Goal: Information Seeking & Learning: Learn about a topic

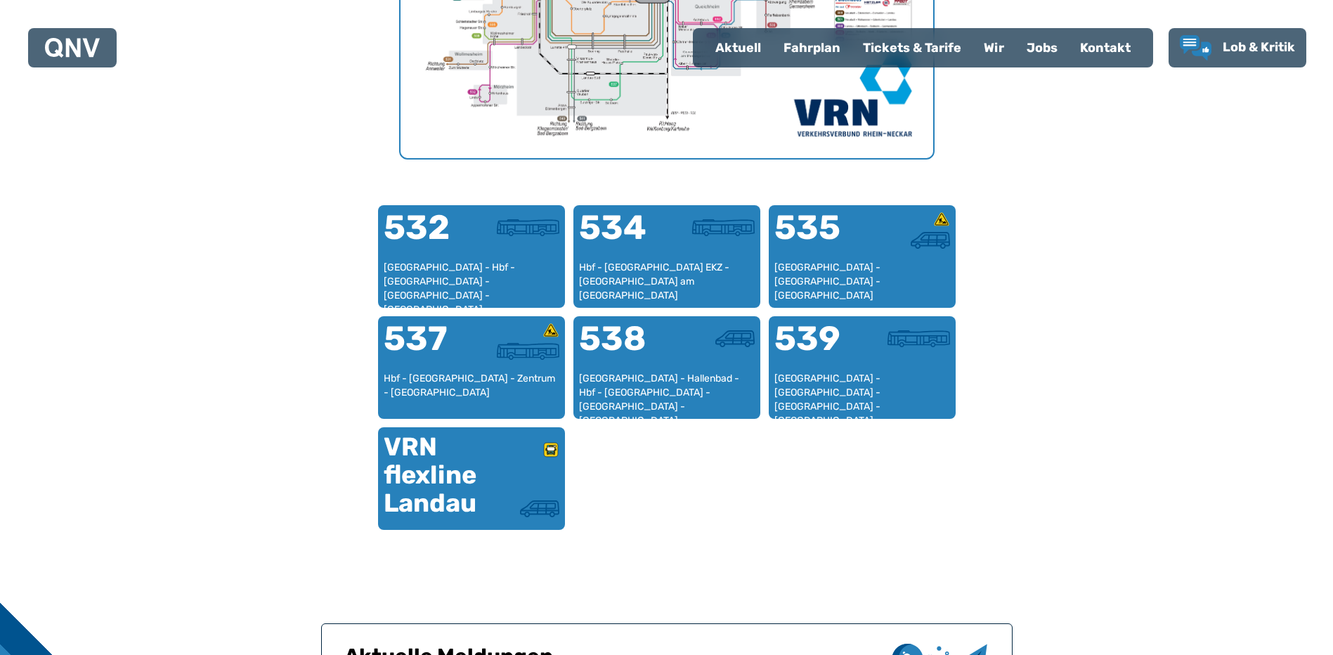
scroll to position [783, 0]
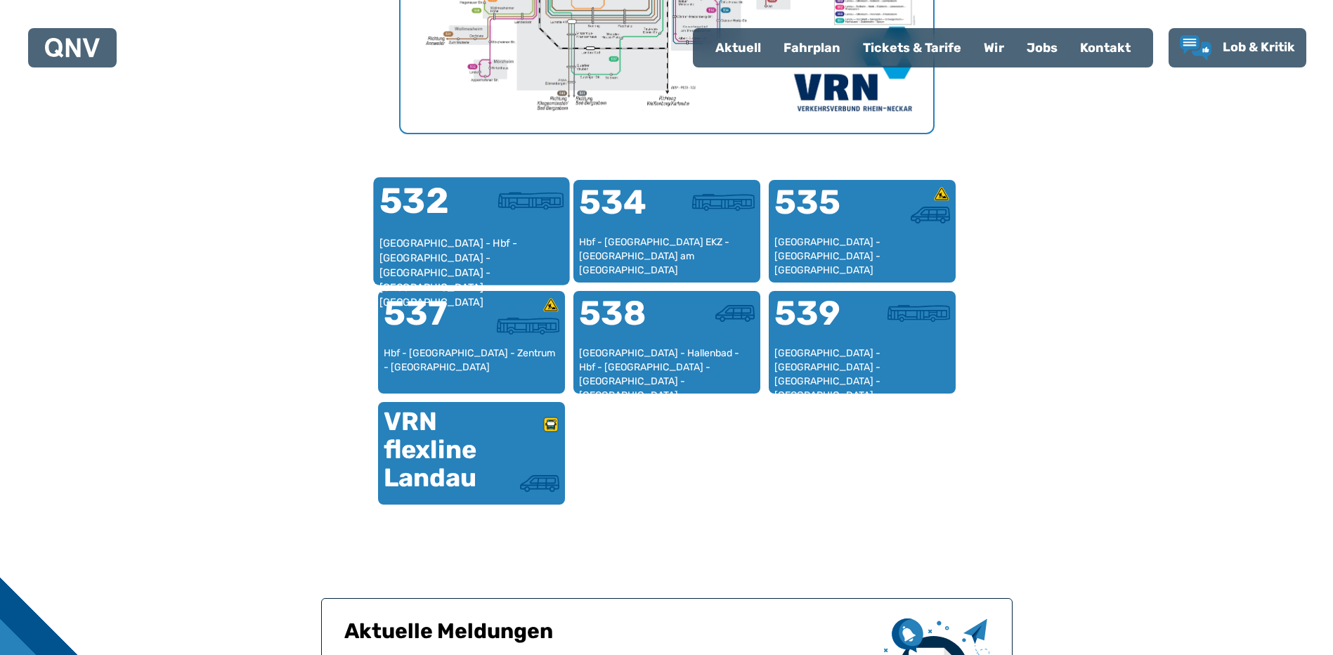
click at [502, 236] on div "[GEOGRAPHIC_DATA] - Hbf - [GEOGRAPHIC_DATA] - [GEOGRAPHIC_DATA] - [GEOGRAPHIC_D…" at bounding box center [471, 257] width 185 height 43
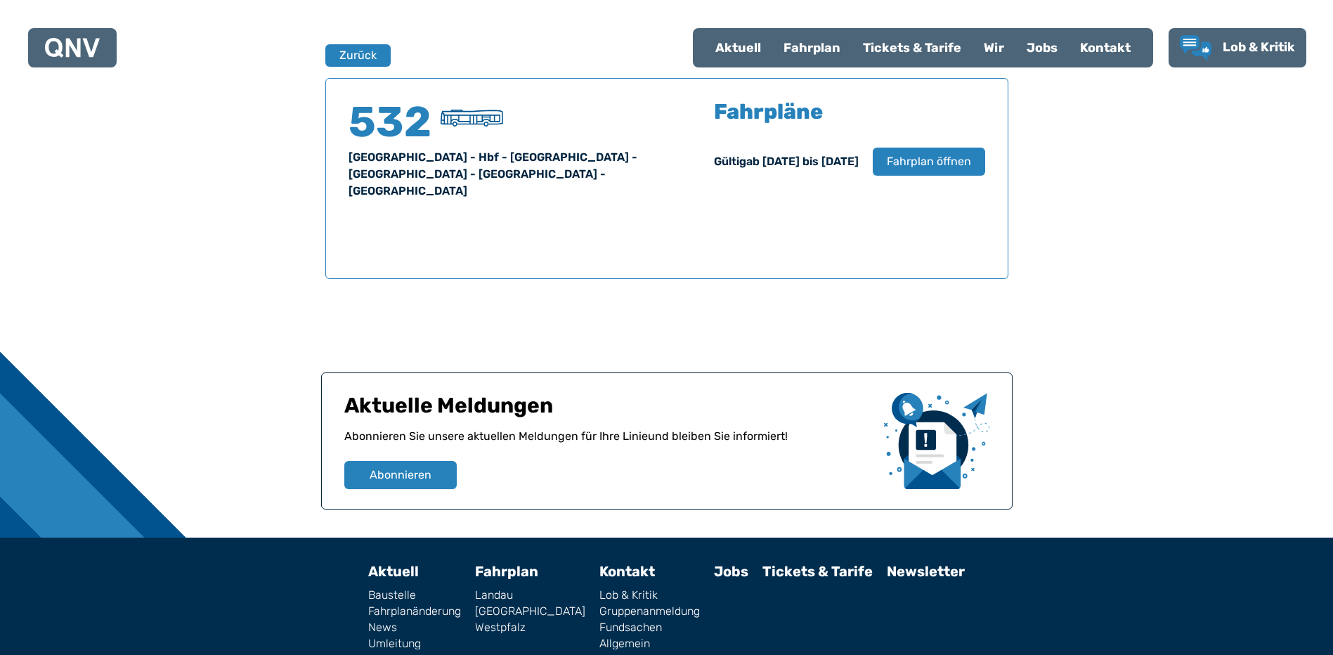
scroll to position [926, 0]
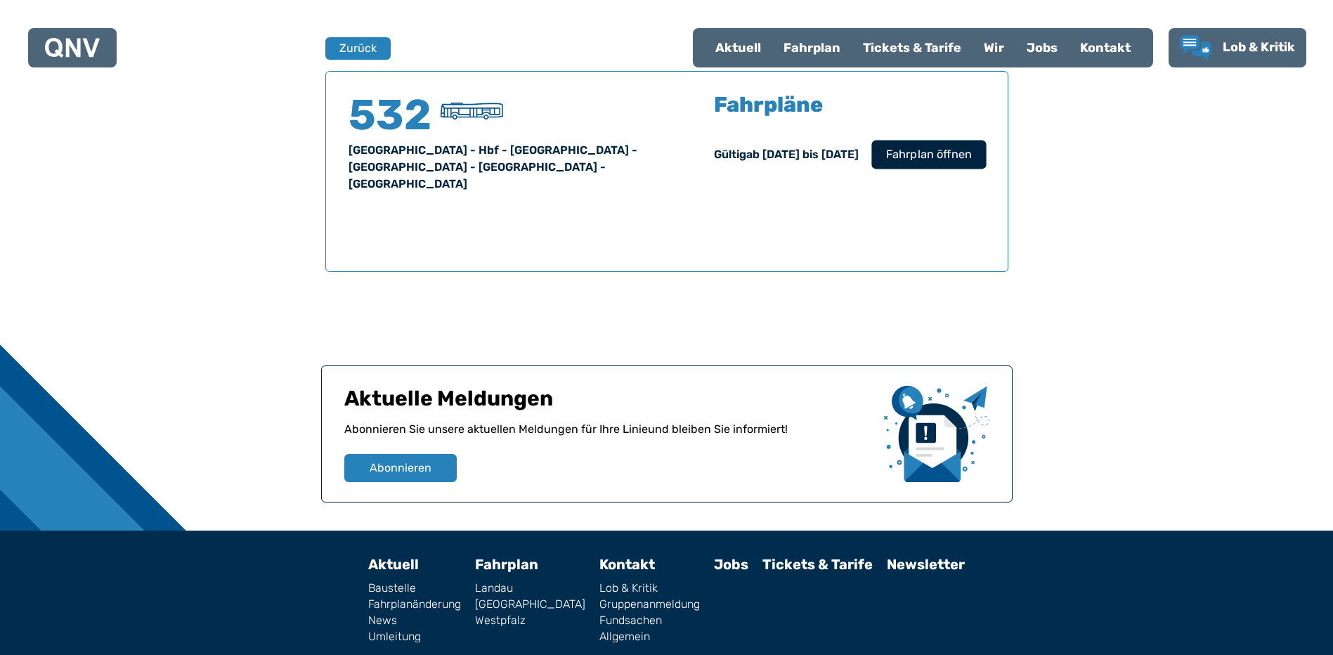
click at [932, 159] on span "Fahrplan öffnen" at bounding box center [928, 154] width 86 height 17
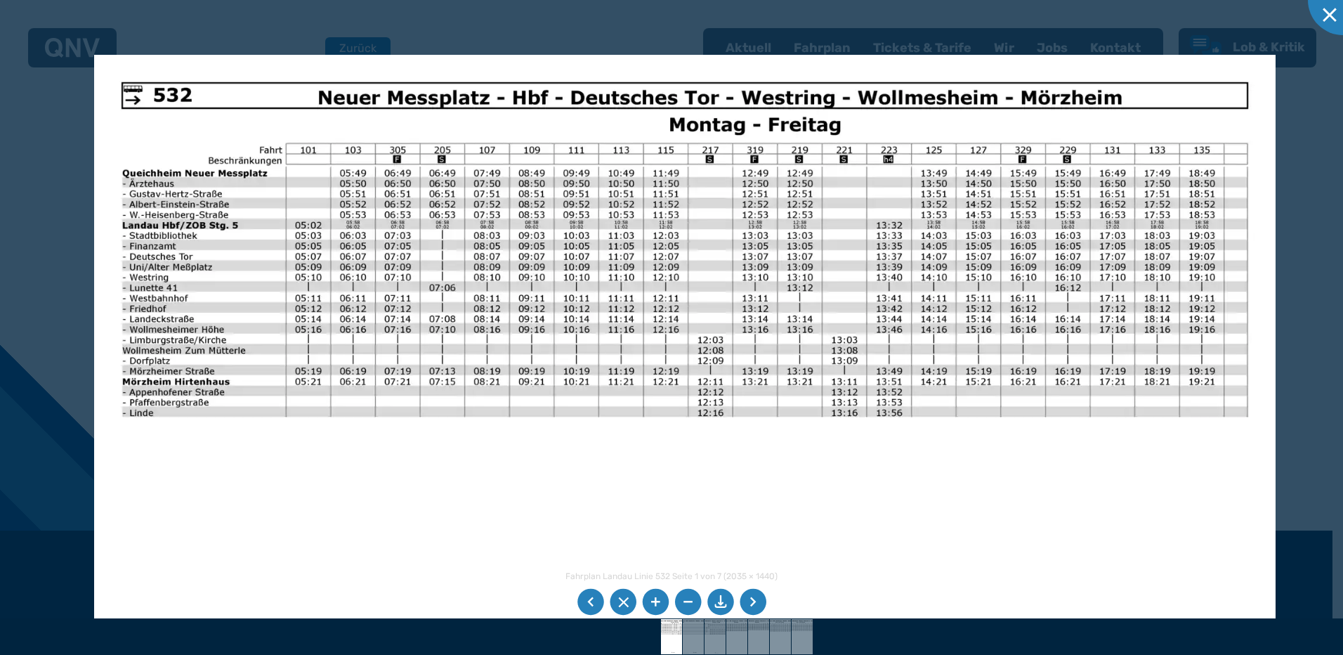
click at [522, 452] on img at bounding box center [685, 473] width 1182 height 836
click at [1211, 16] on div at bounding box center [1343, 0] width 70 height 70
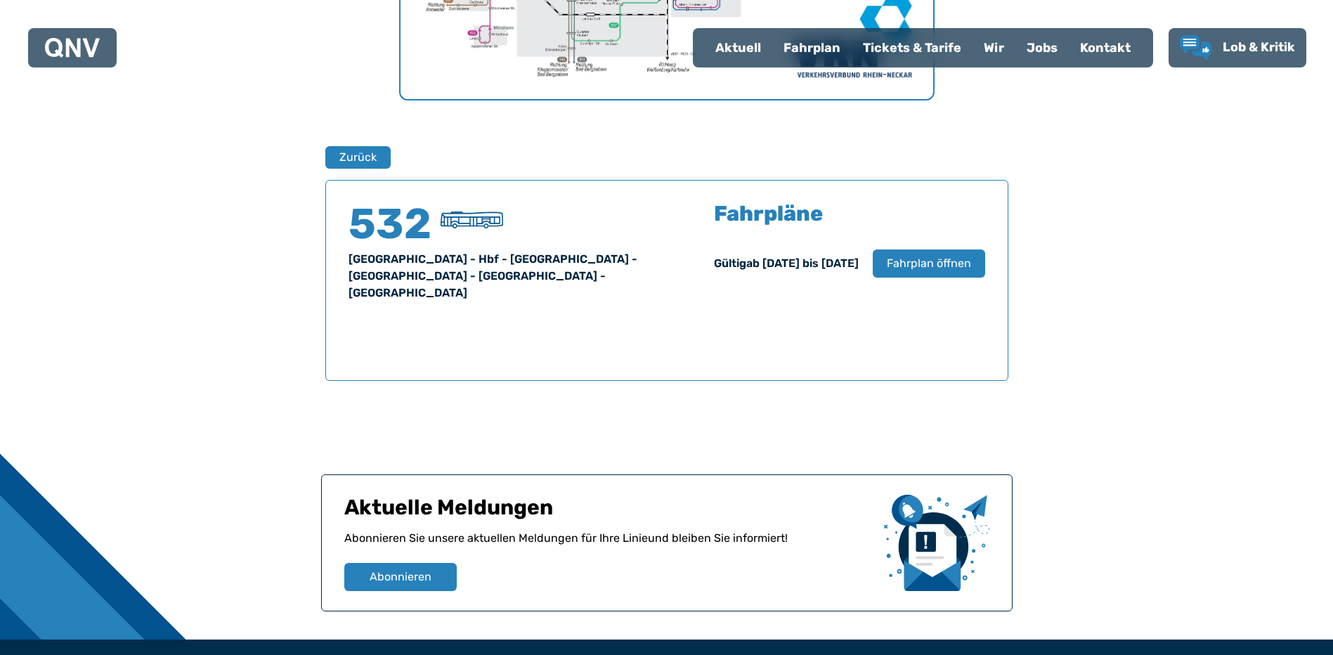
scroll to position [786, 0]
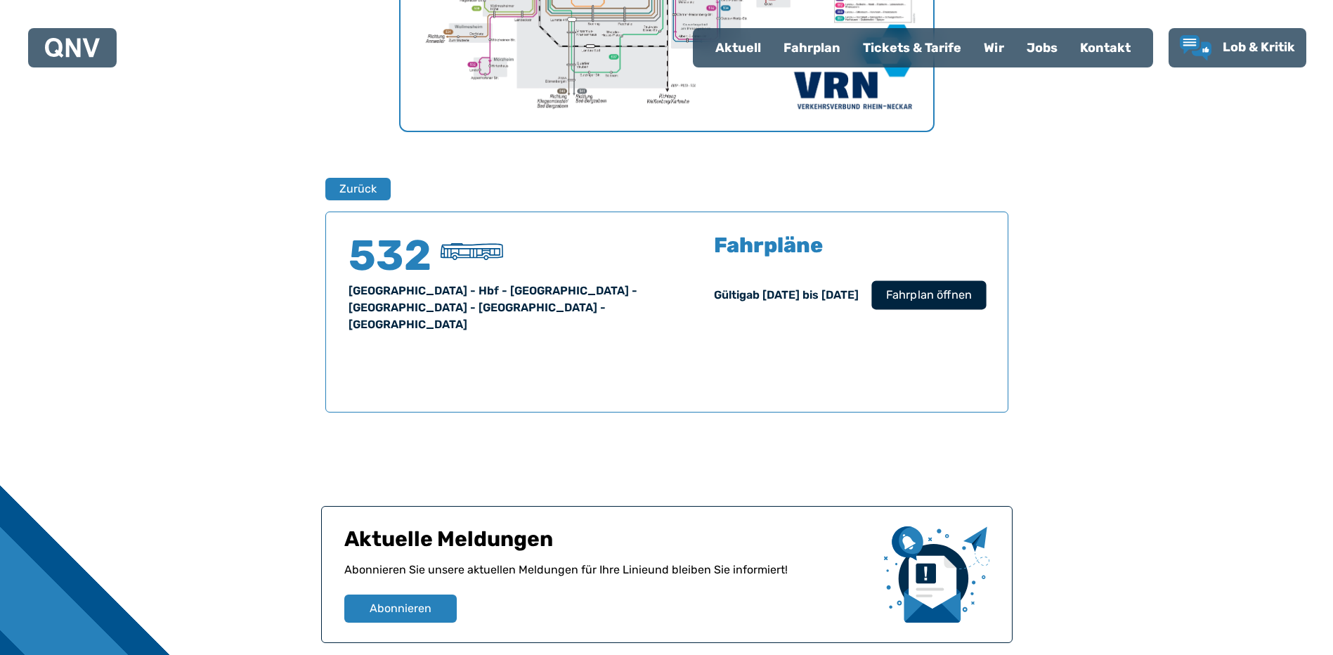
click at [956, 301] on span "Fahrplan öffnen" at bounding box center [928, 295] width 86 height 17
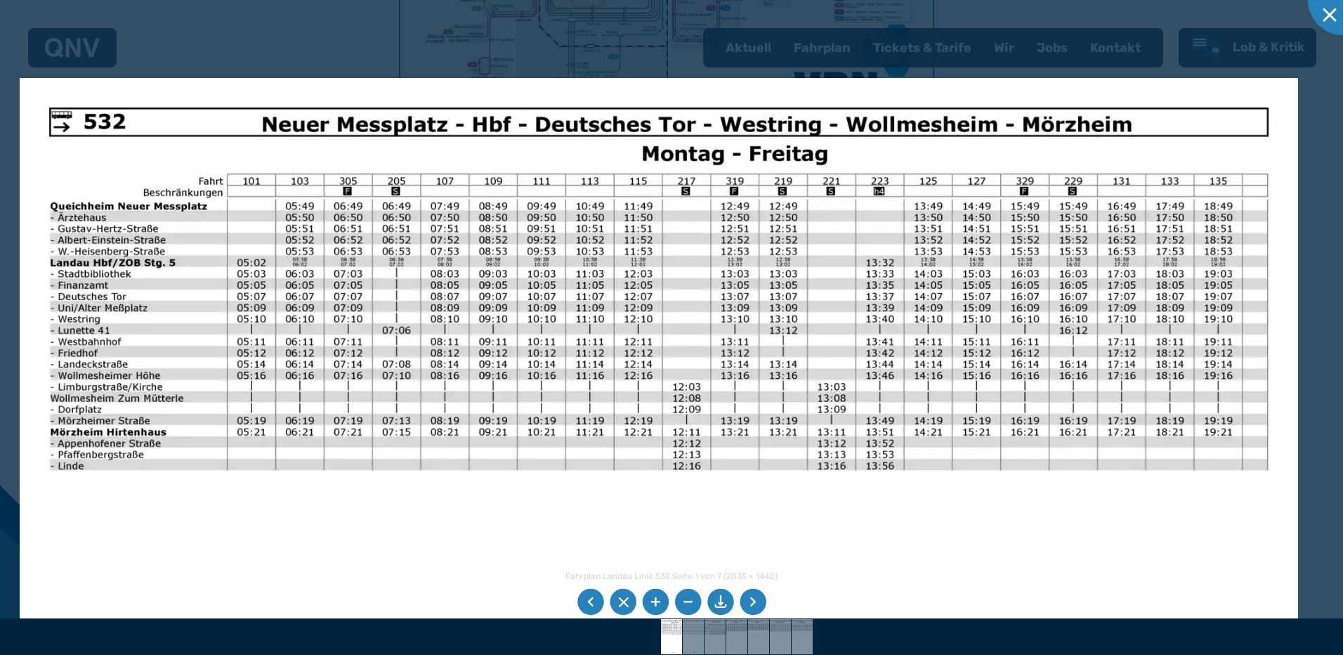
click at [713, 490] on img at bounding box center [659, 530] width 1279 height 905
click at [575, 493] on img at bounding box center [659, 530] width 1279 height 905
click at [1211, 14] on div at bounding box center [1343, 0] width 70 height 70
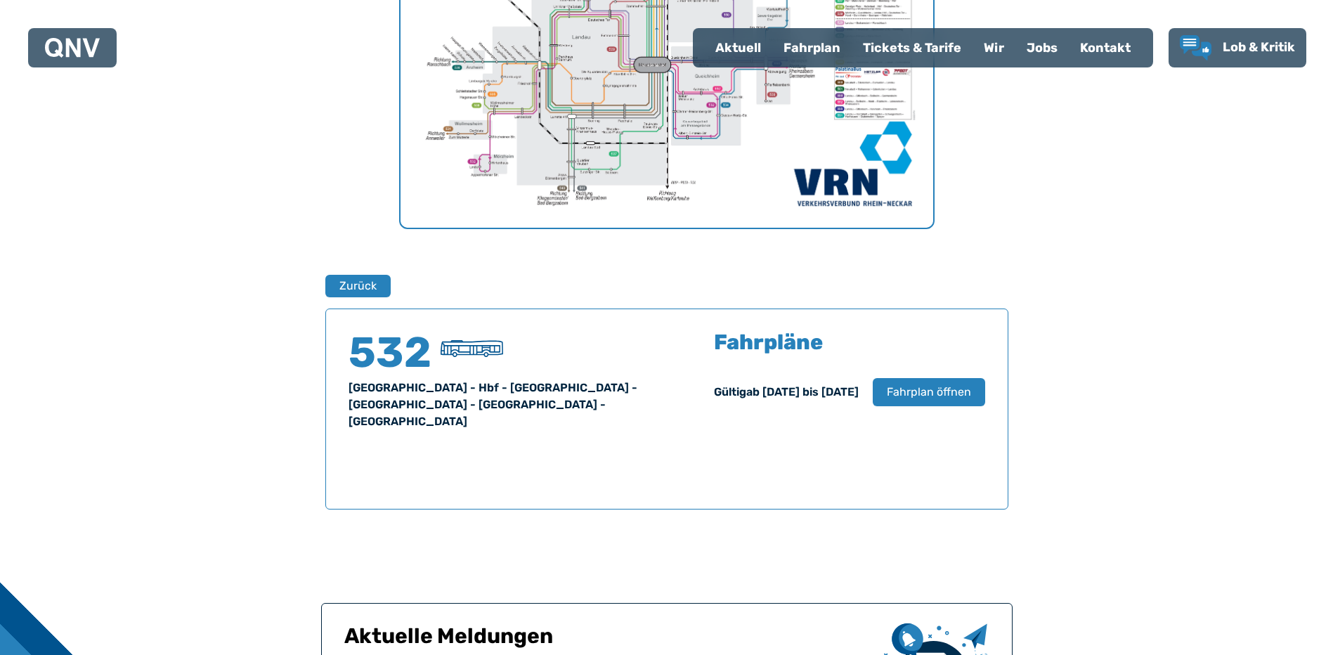
scroll to position [681, 0]
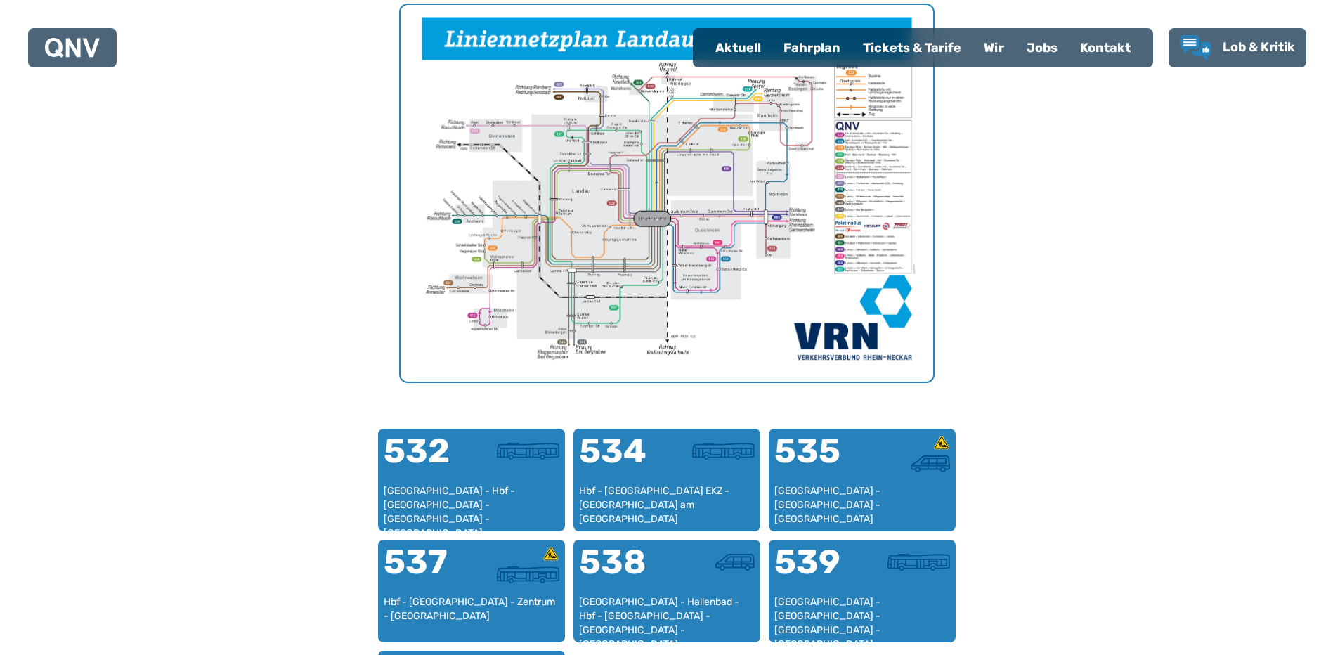
scroll to position [644, 0]
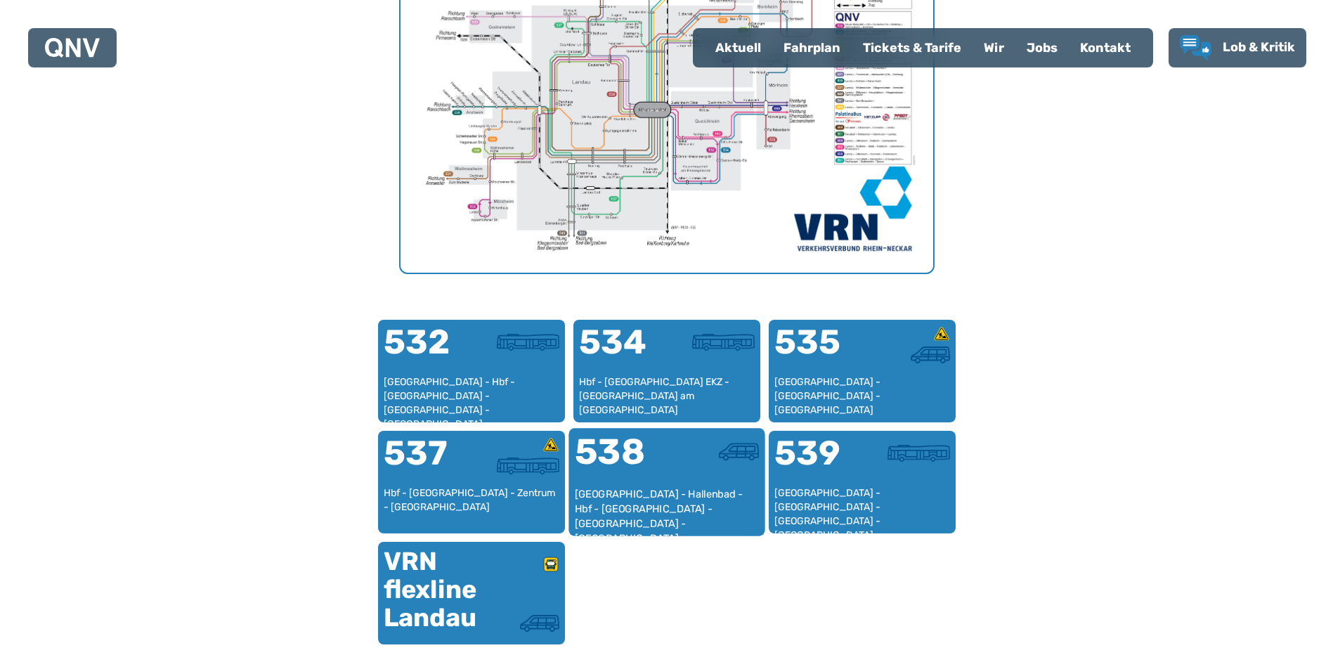
click at [674, 450] on div at bounding box center [713, 452] width 92 height 18
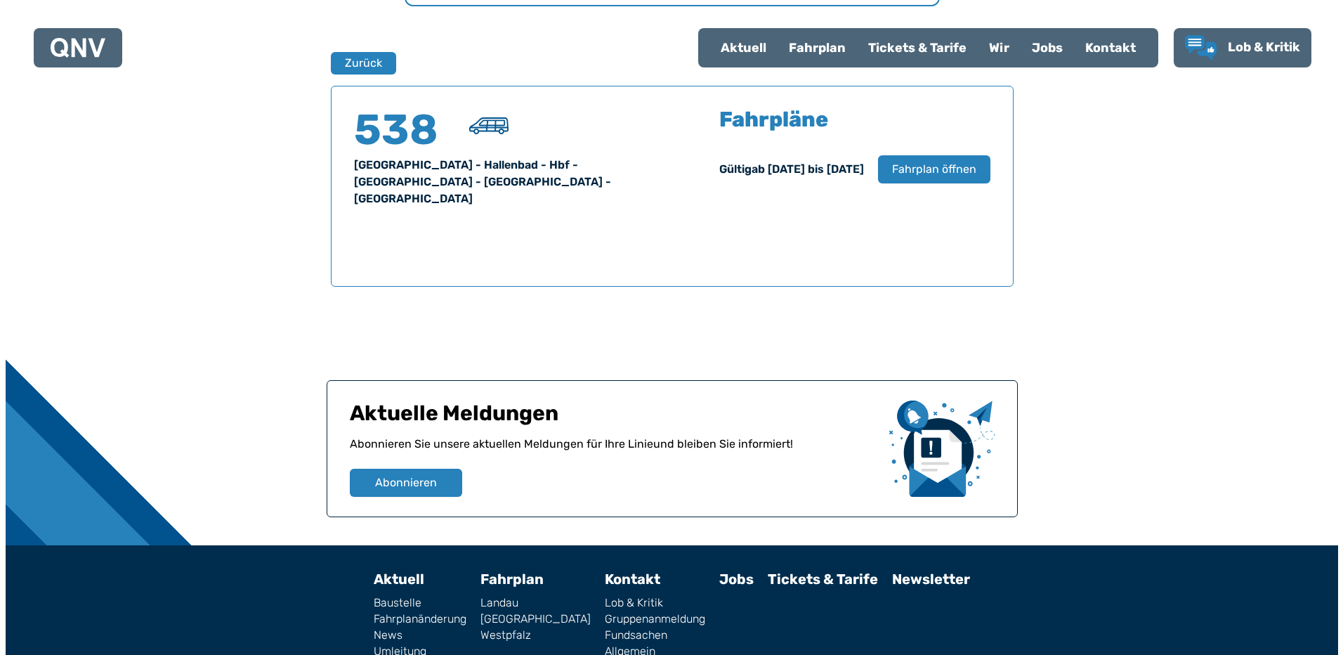
scroll to position [926, 0]
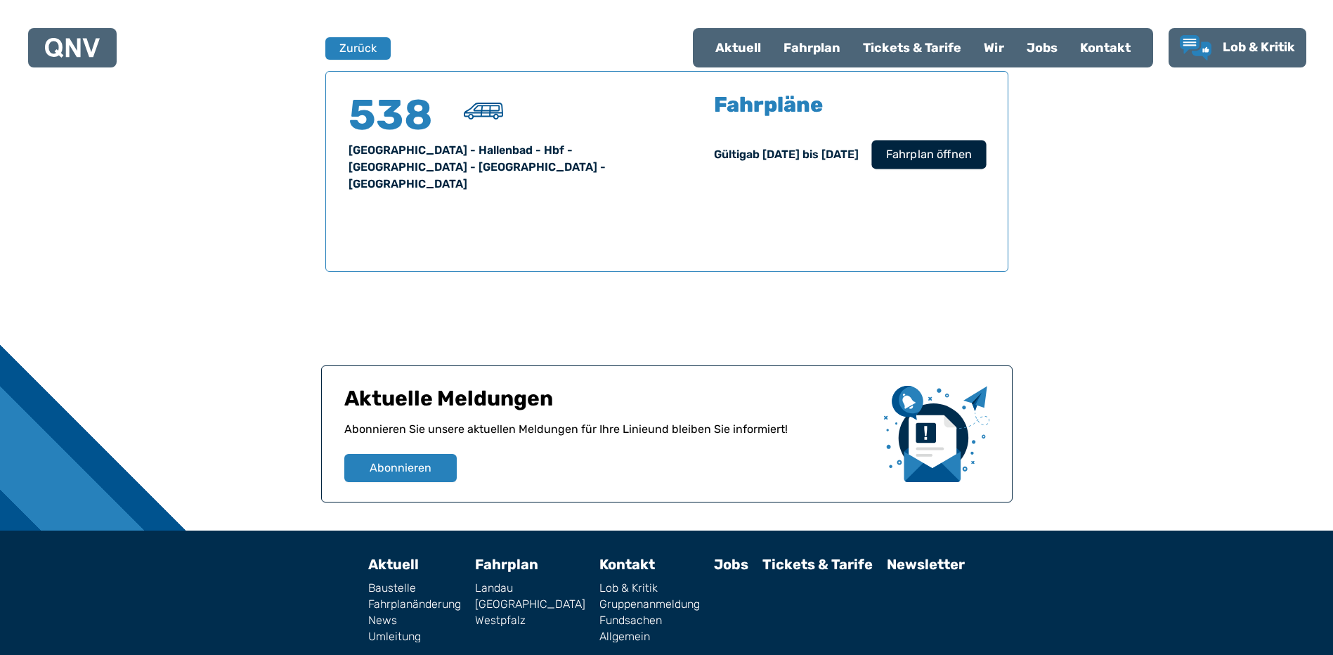
click at [932, 155] on span "Fahrplan öffnen" at bounding box center [928, 154] width 86 height 17
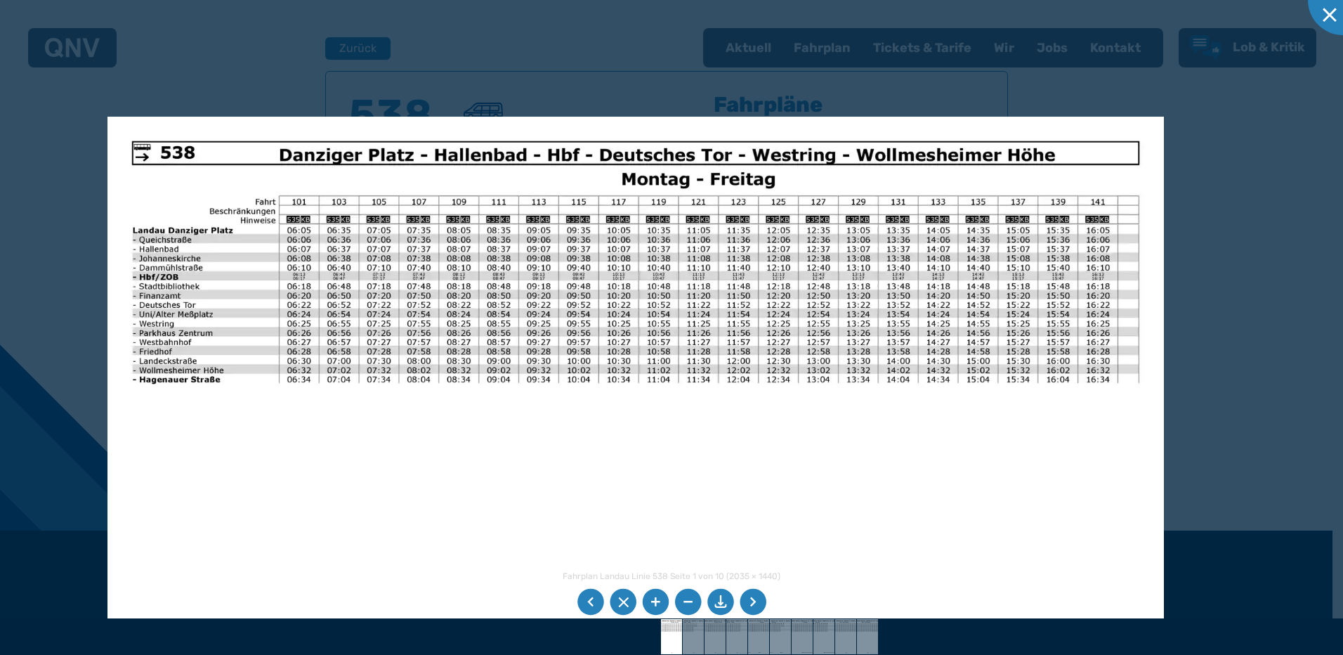
click at [582, 448] on img at bounding box center [636, 491] width 1057 height 748
